Goal: Book appointment/travel/reservation

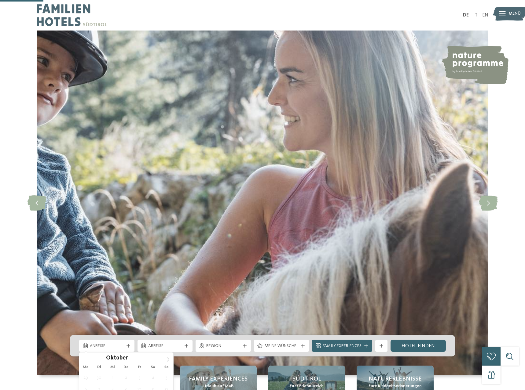
scroll to position [218, 0]
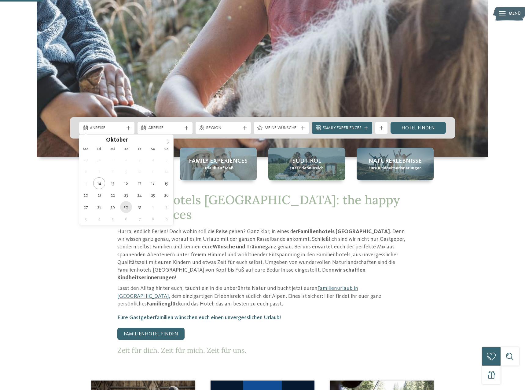
type div "30.10.2025"
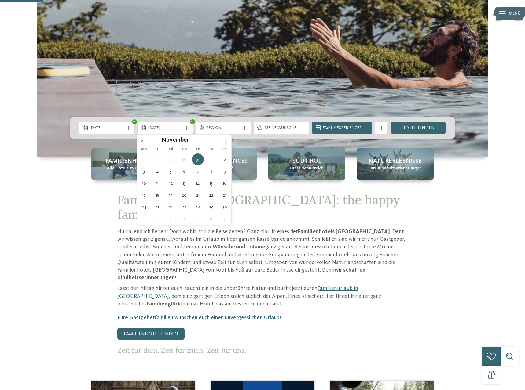
click at [227, 140] on icon at bounding box center [226, 142] width 4 height 4
type div "02.11.2025"
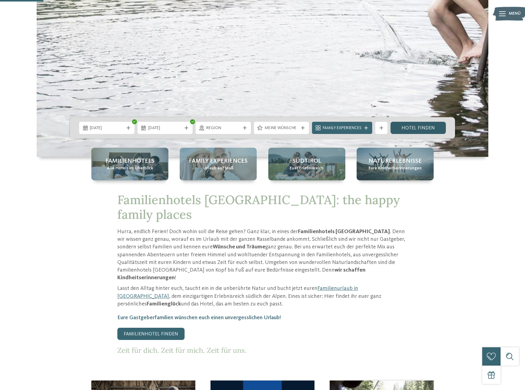
click at [432, 126] on link "Hotel finden" at bounding box center [417, 128] width 55 height 12
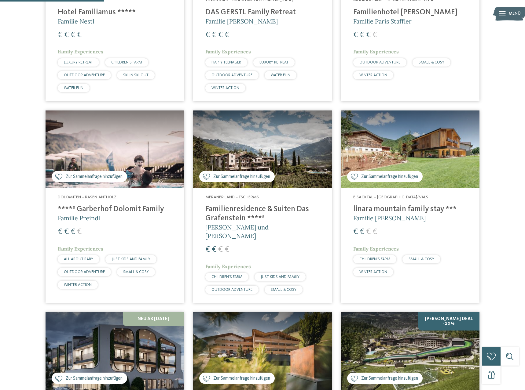
scroll to position [232, 0]
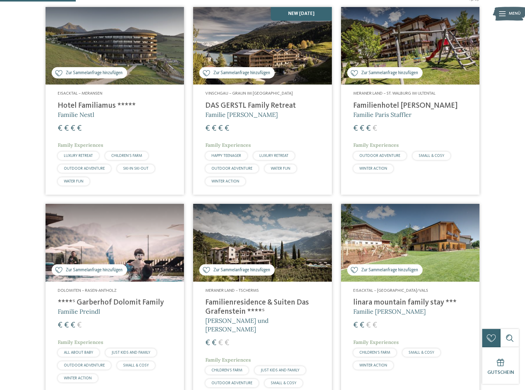
click at [407, 307] on h4 "linara mountain family stay ***" at bounding box center [410, 302] width 114 height 9
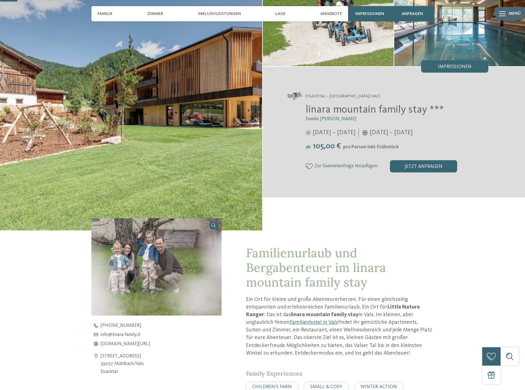
scroll to position [187, 0]
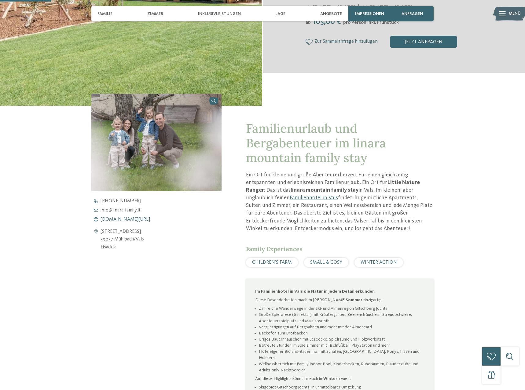
click at [131, 218] on span "[DOMAIN_NAME][URL]" at bounding box center [125, 219] width 49 height 5
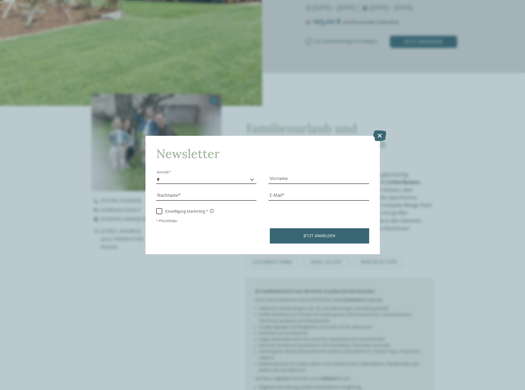
click at [380, 133] on icon at bounding box center [379, 135] width 13 height 11
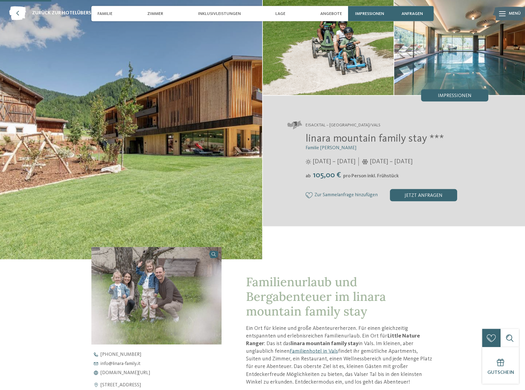
scroll to position [0, 0]
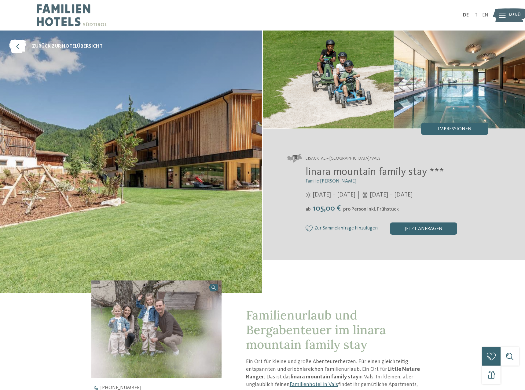
click at [55, 17] on img at bounding box center [72, 15] width 70 height 31
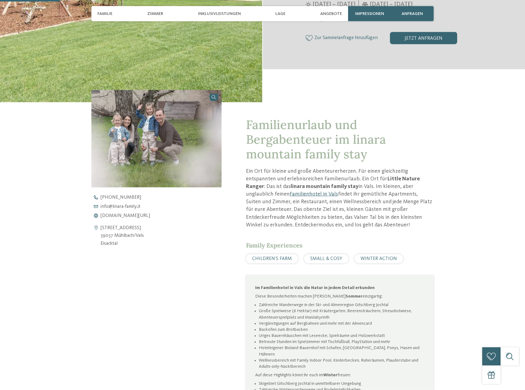
scroll to position [218, 0]
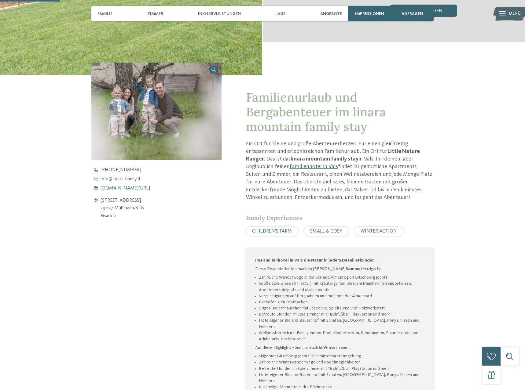
click at [126, 188] on span "[DOMAIN_NAME][URL]" at bounding box center [125, 188] width 49 height 5
